Goal: Task Accomplishment & Management: Manage account settings

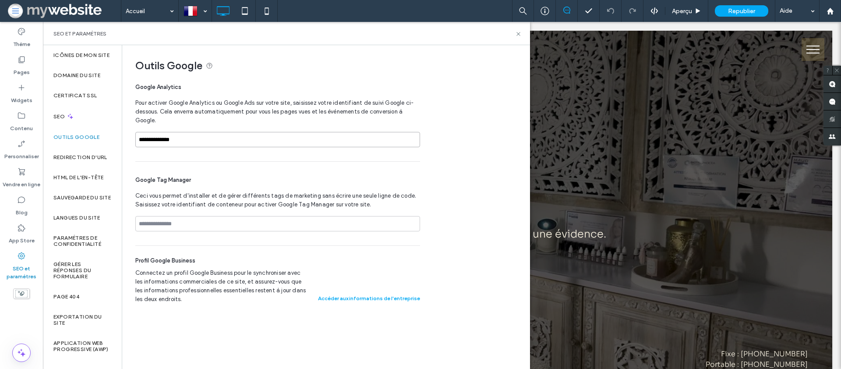
click at [208, 145] on input "**********" at bounding box center [277, 139] width 285 height 15
click at [212, 170] on div "Google Tag Manager Ceci vous permet d'installer et de gérer différents tags de …" at bounding box center [277, 204] width 285 height 84
click at [188, 219] on input at bounding box center [277, 223] width 285 height 15
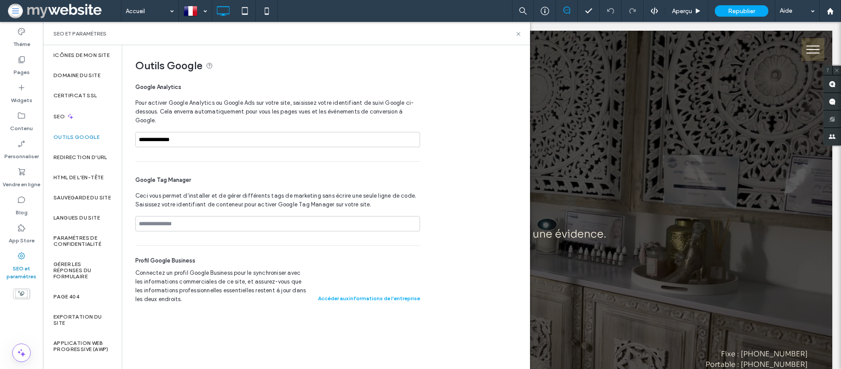
drag, startPoint x: 249, startPoint y: 202, endPoint x: 241, endPoint y: 211, distance: 11.8
click at [249, 202] on span "Ceci vous permet d'installer et de gérer différents tags de marketing sans écri…" at bounding box center [277, 200] width 285 height 18
click at [218, 227] on input at bounding box center [277, 223] width 285 height 15
click at [296, 221] on input at bounding box center [277, 223] width 285 height 15
paste input "**********"
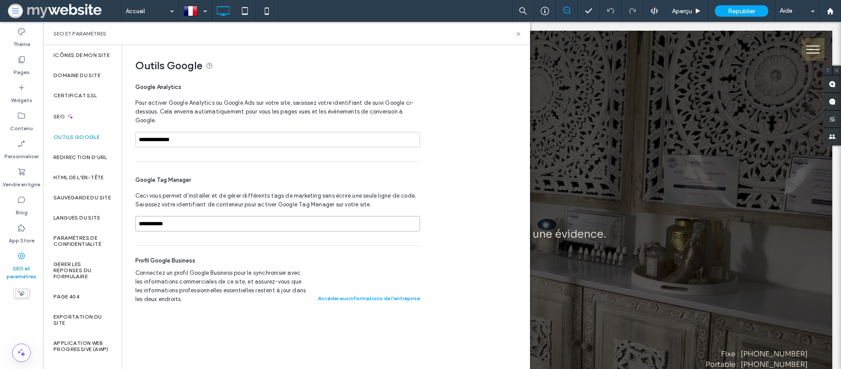
type input "**********"
click at [212, 263] on div "Profil Google Business" at bounding box center [277, 260] width 285 height 9
click at [464, 57] on div "**********" at bounding box center [322, 179] width 401 height 269
click at [521, 35] on icon at bounding box center [518, 34] width 7 height 7
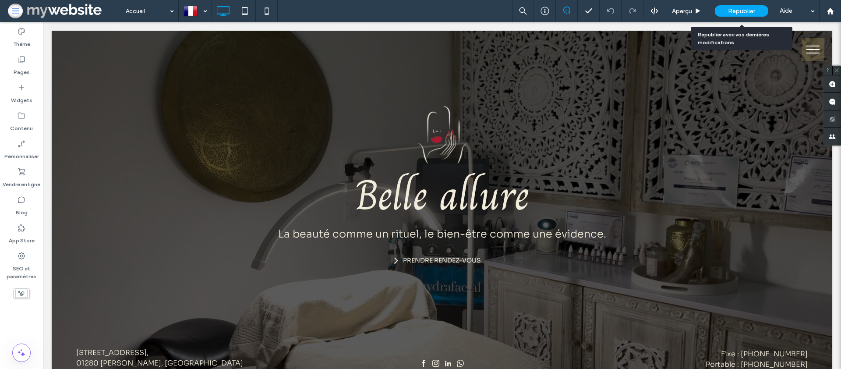
click at [740, 14] on span "Republier" at bounding box center [741, 10] width 27 height 7
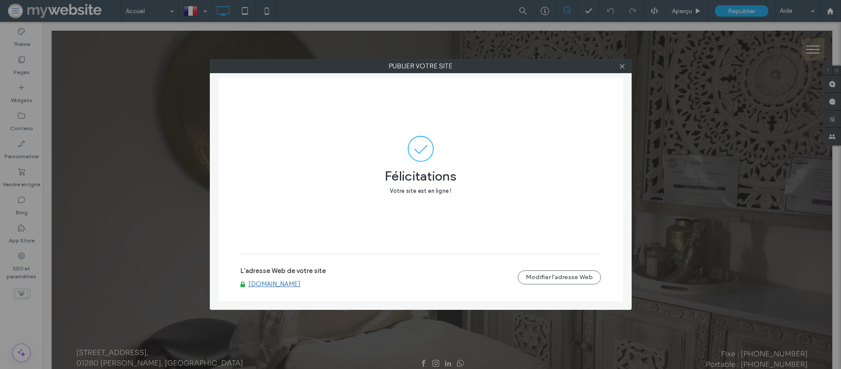
drag, startPoint x: 631, startPoint y: 66, endPoint x: 613, endPoint y: 67, distance: 18.0
click at [628, 66] on label "Publier votre site" at bounding box center [420, 66] width 421 height 13
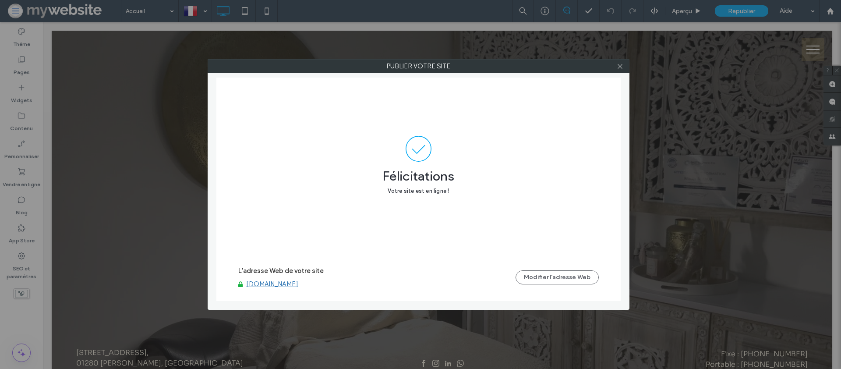
click at [616, 67] on div at bounding box center [620, 66] width 13 height 13
click at [619, 64] on icon at bounding box center [620, 66] width 7 height 7
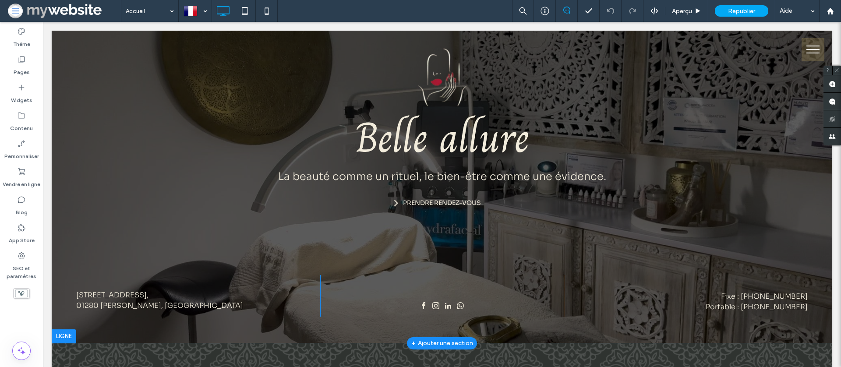
scroll to position [66, 0]
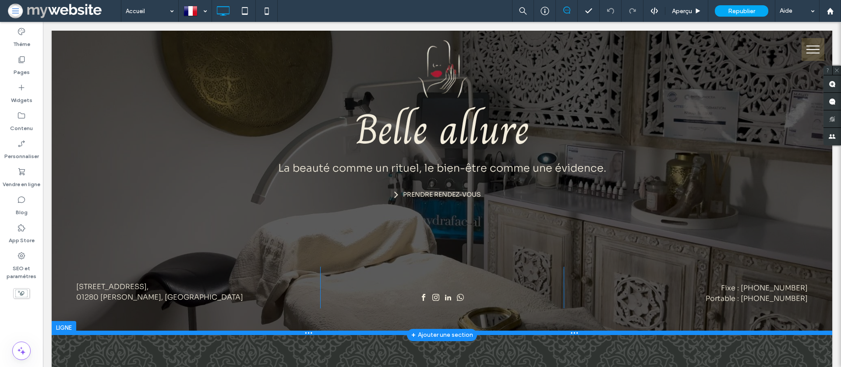
click at [280, 334] on div at bounding box center [442, 333] width 781 height 4
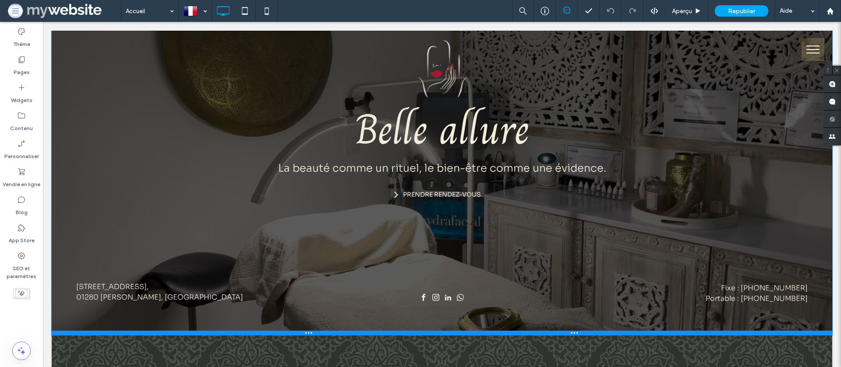
scroll to position [0, 0]
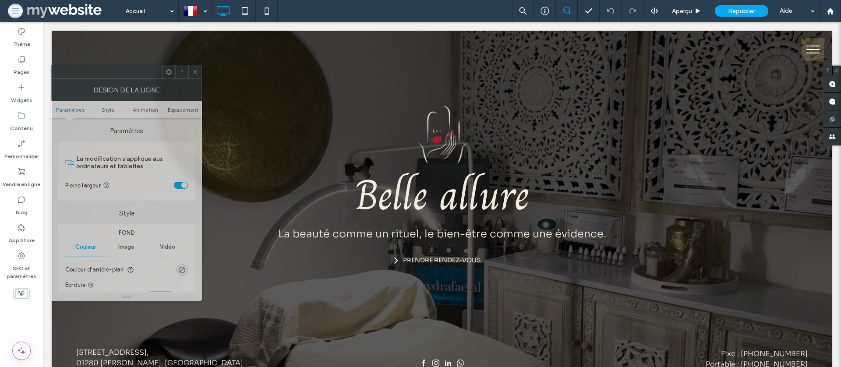
drag, startPoint x: 198, startPoint y: 81, endPoint x: 200, endPoint y: 89, distance: 8.6
click at [199, 85] on div "Design de la ligne" at bounding box center [126, 90] width 151 height 22
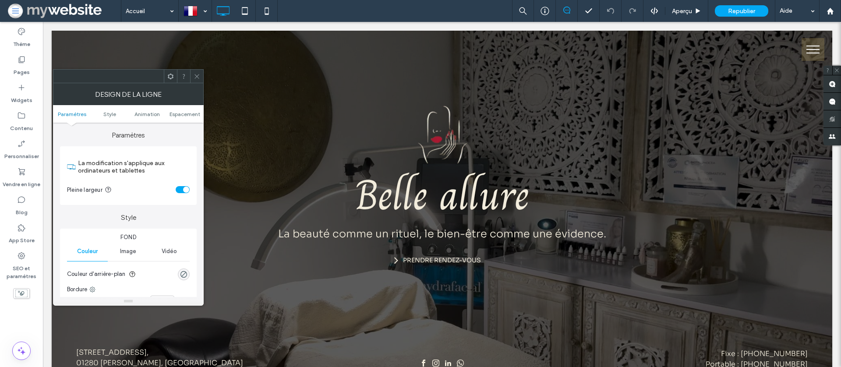
click at [197, 76] on use at bounding box center [197, 76] width 4 height 4
